Goal: Task Accomplishment & Management: Use online tool/utility

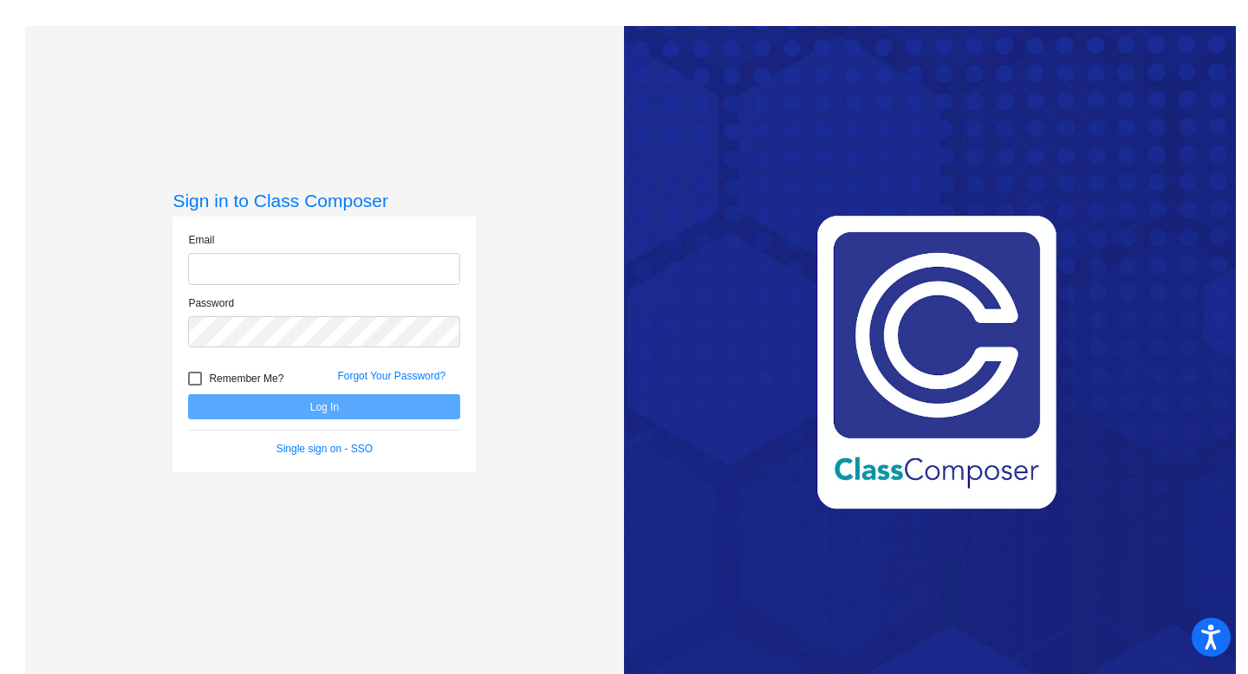
type input "[EMAIL_ADDRESS][PERSON_NAME][DOMAIN_NAME]"
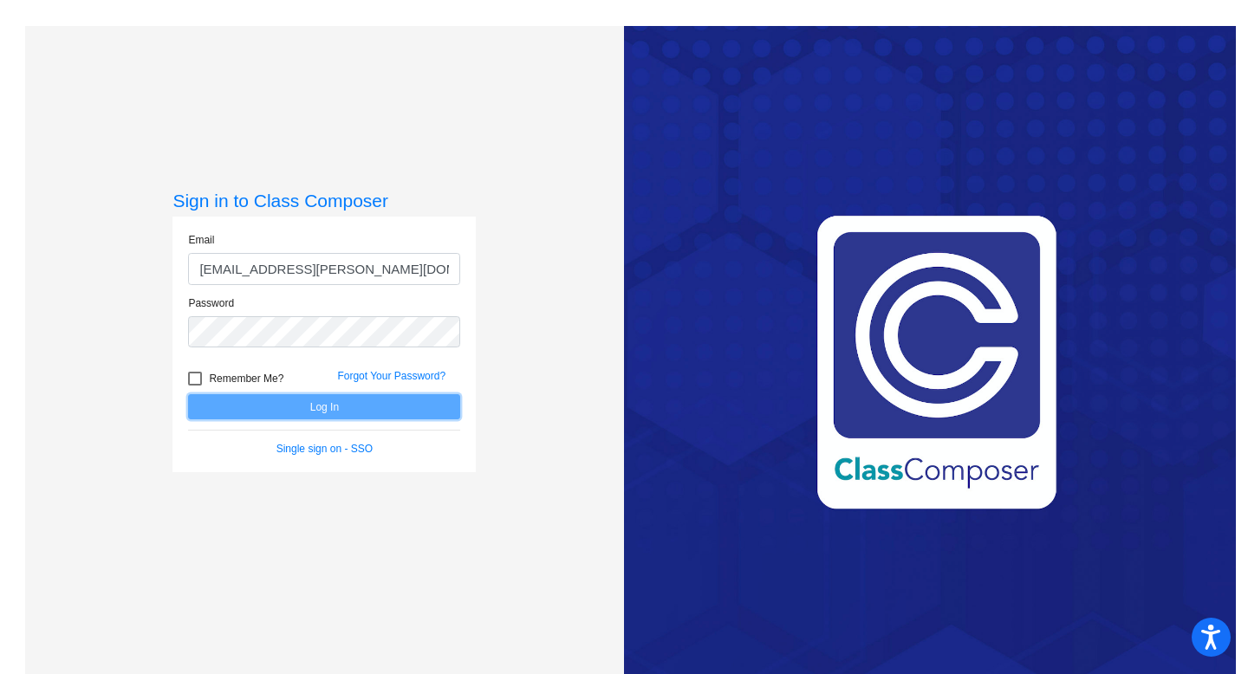
click at [254, 404] on button "Log In" at bounding box center [324, 406] width 272 height 25
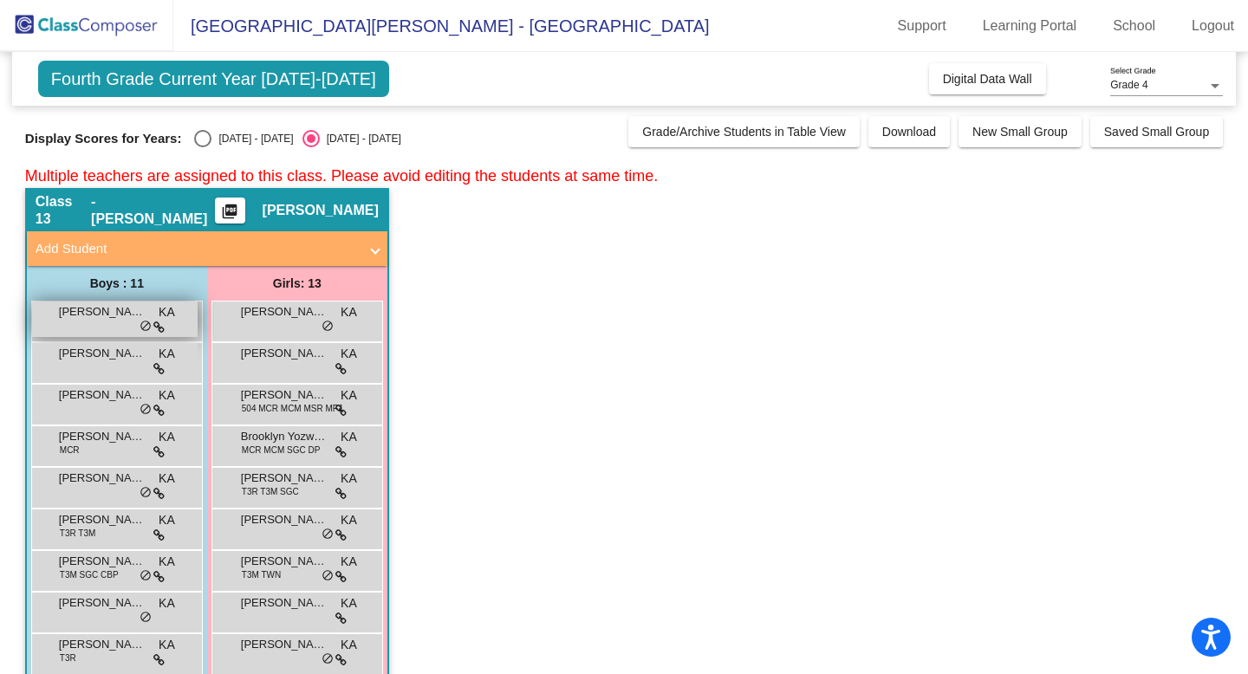
click at [114, 312] on span "[PERSON_NAME]" at bounding box center [102, 311] width 87 height 17
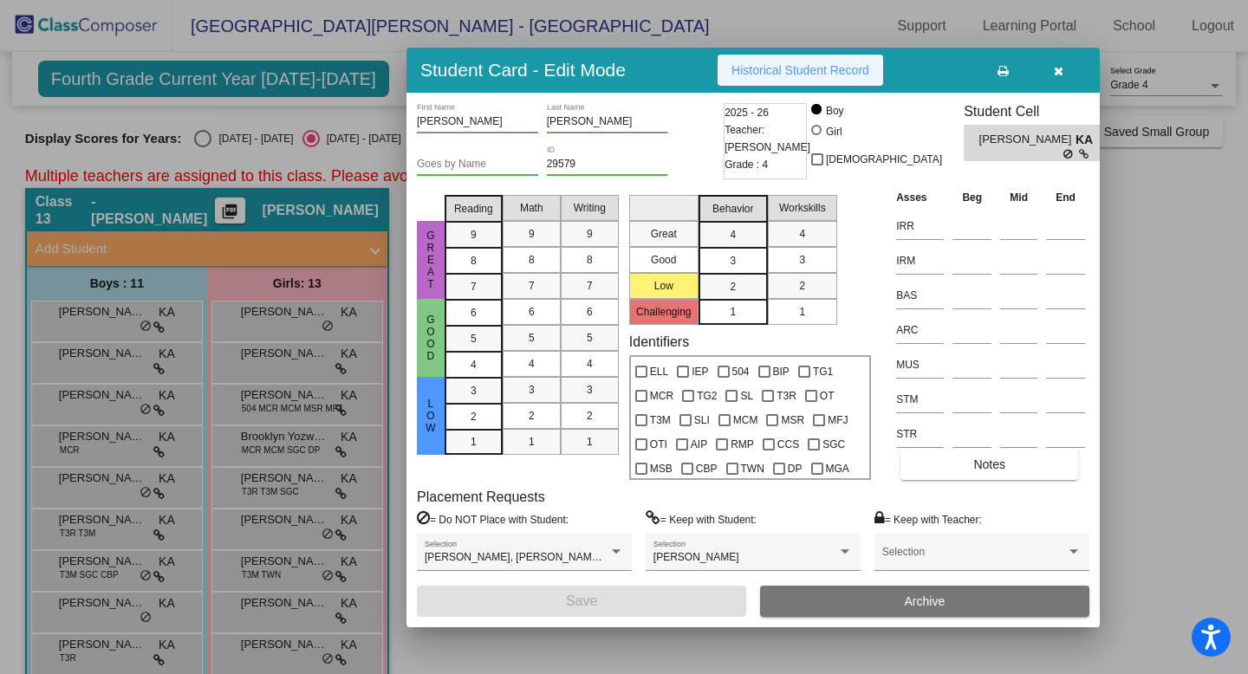
click at [808, 64] on span "Historical Student Record" at bounding box center [800, 70] width 138 height 14
click at [1062, 75] on button "button" at bounding box center [1057, 70] width 55 height 31
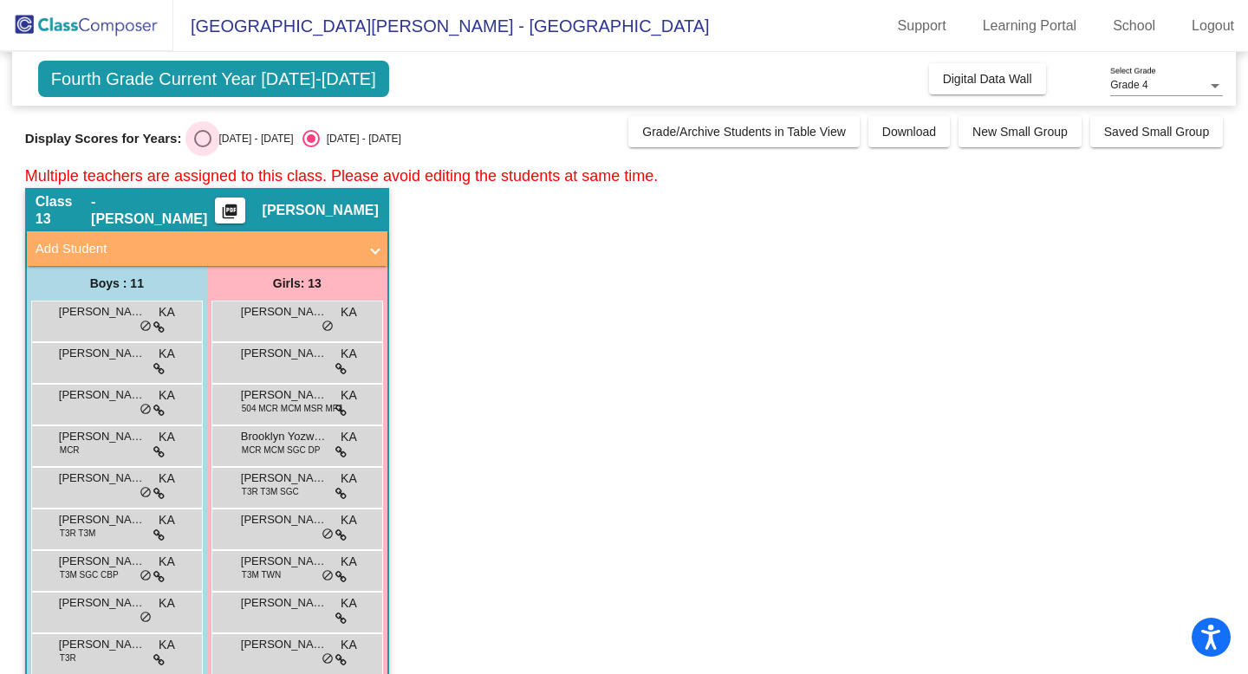
click at [207, 145] on div "Select an option" at bounding box center [202, 138] width 17 height 17
click at [203, 147] on input "[DATE] - [DATE]" at bounding box center [202, 147] width 1 height 1
radio input "true"
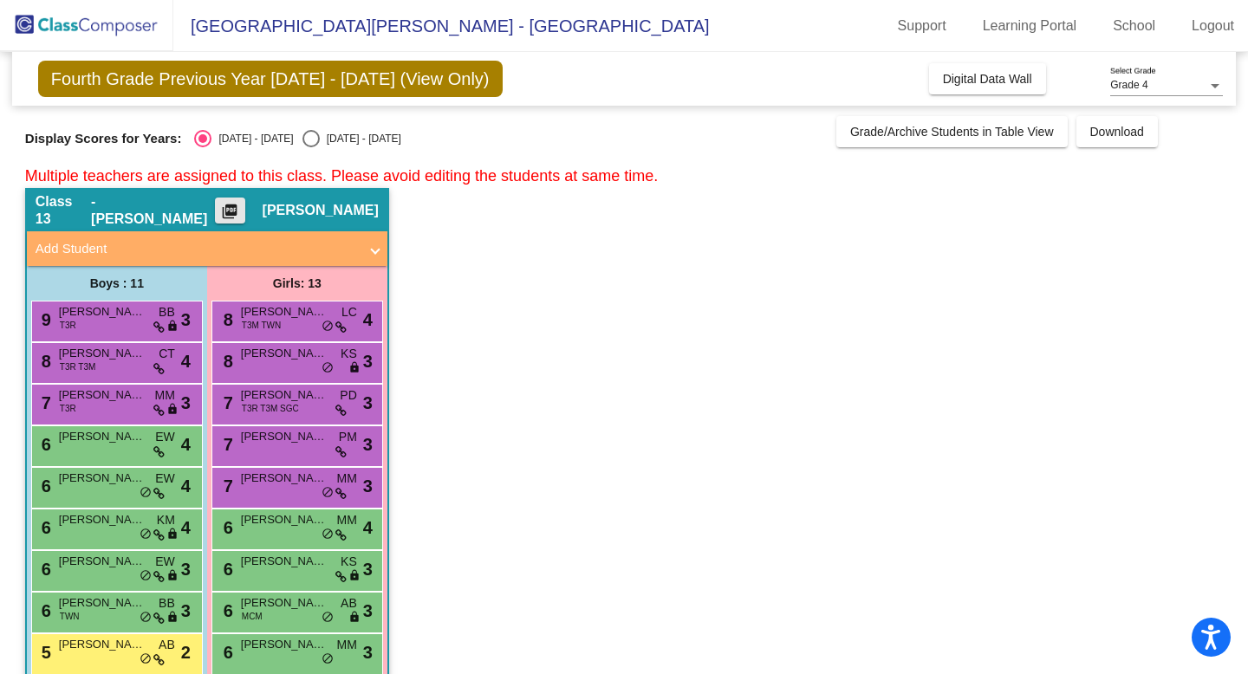
click at [240, 212] on mat-icon "picture_as_pdf" at bounding box center [229, 215] width 21 height 24
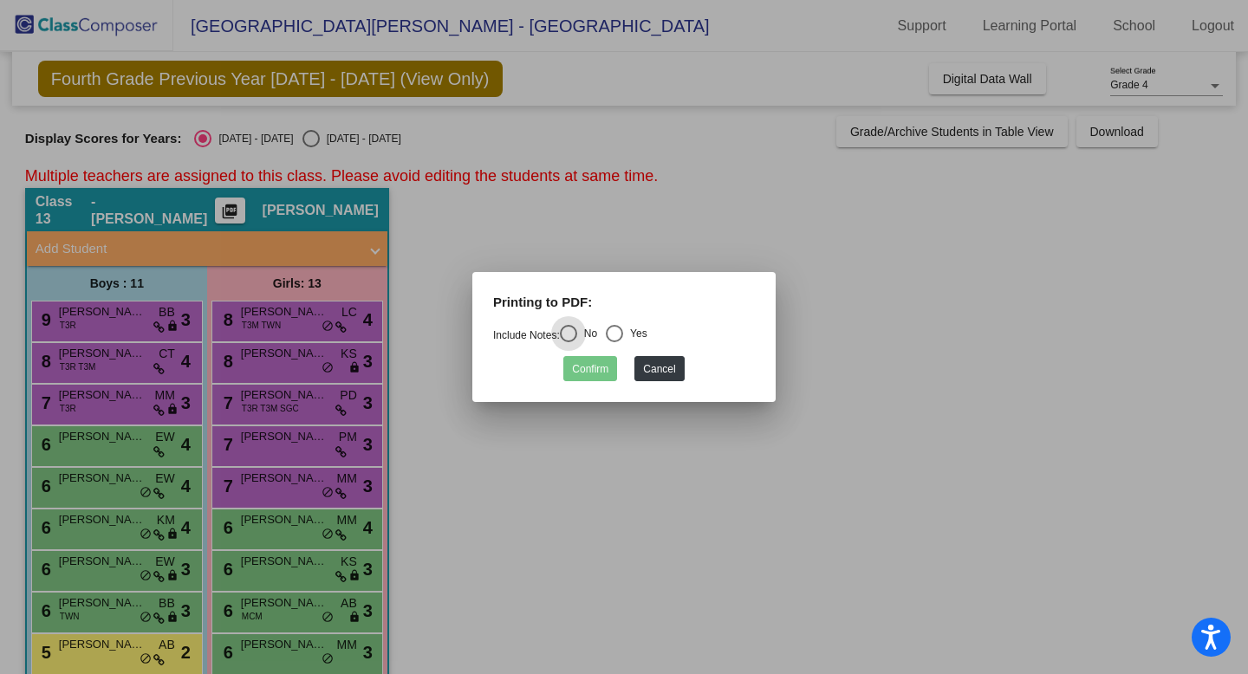
click at [614, 334] on div "Select an option" at bounding box center [614, 334] width 0 height 0
click at [614, 342] on input "Yes" at bounding box center [614, 342] width 1 height 1
radio input "true"
click at [588, 367] on button "Confirm" at bounding box center [590, 368] width 54 height 25
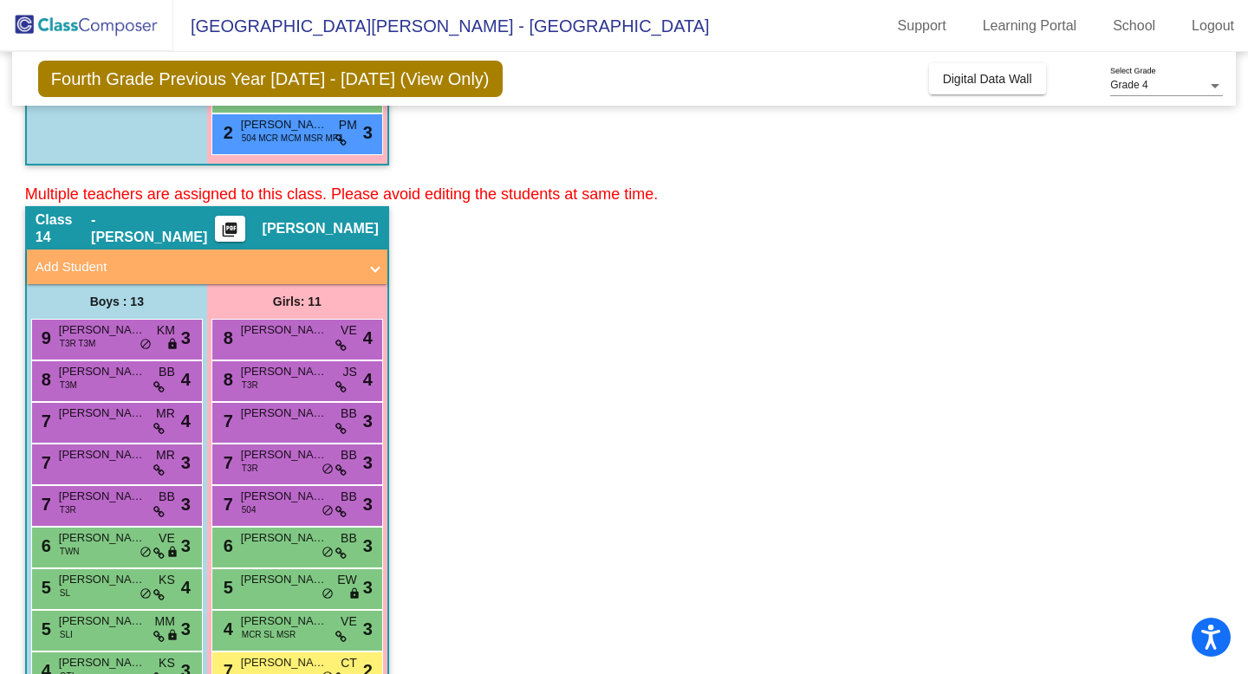
scroll to position [900, 0]
